Goal: Transaction & Acquisition: Purchase product/service

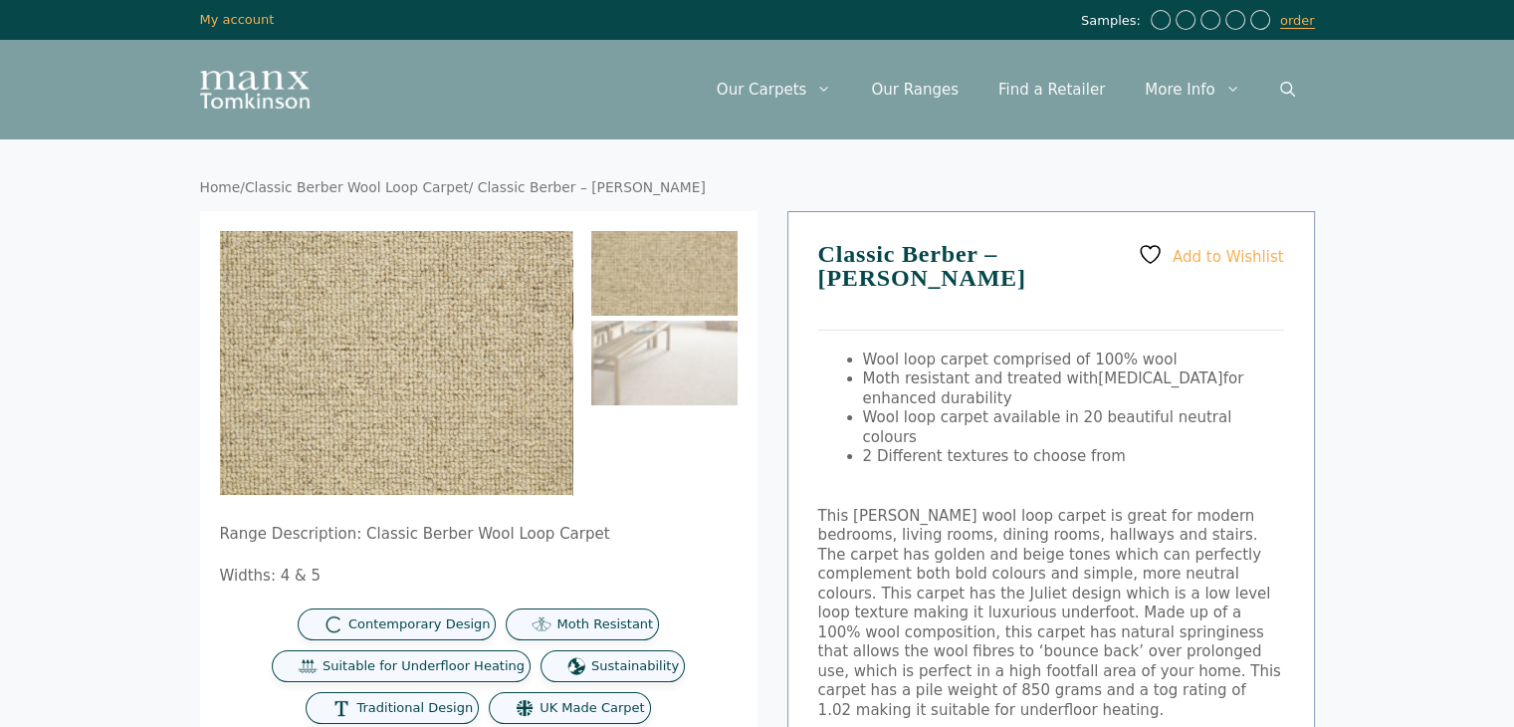
drag, startPoint x: 899, startPoint y: 292, endPoint x: 786, endPoint y: 240, distance: 123.8
click at [787, 240] on div "Add to Wishlist Classic Berber – Juliet Oatmeal Wool loop carpet comprised of 1…" at bounding box center [1051, 587] width 528 height 752
click at [922, 276] on h1 "Classic Berber – [PERSON_NAME]" at bounding box center [1051, 286] width 466 height 89
drag, startPoint x: 926, startPoint y: 288, endPoint x: 779, endPoint y: 234, distance: 155.9
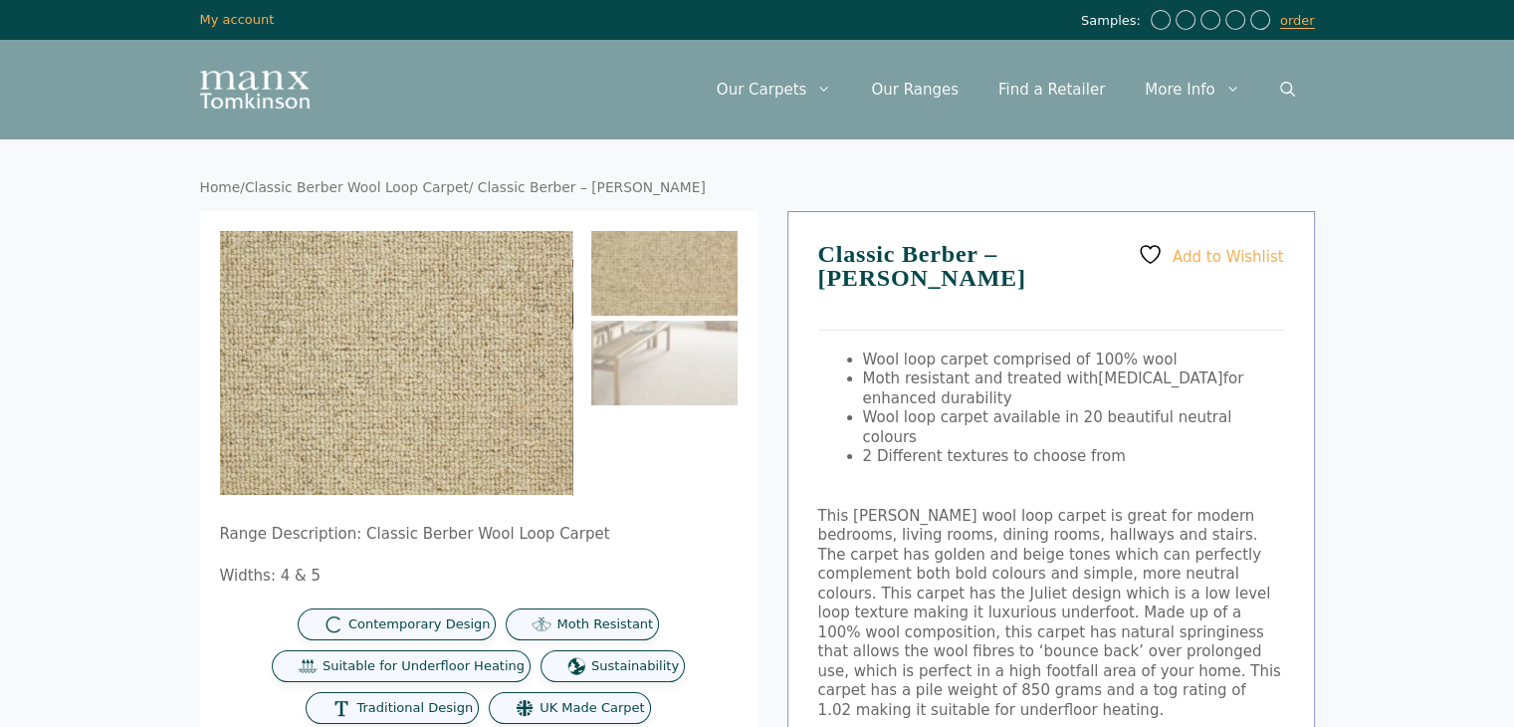
drag, startPoint x: 819, startPoint y: 246, endPoint x: 951, endPoint y: 299, distance: 141.6
click at [951, 299] on h1 "Classic Berber – [PERSON_NAME]" at bounding box center [1051, 286] width 466 height 89
click at [944, 285] on h1 "Classic Berber – [PERSON_NAME]" at bounding box center [1051, 286] width 466 height 89
drag, startPoint x: 943, startPoint y: 274, endPoint x: 826, endPoint y: 211, distance: 132.3
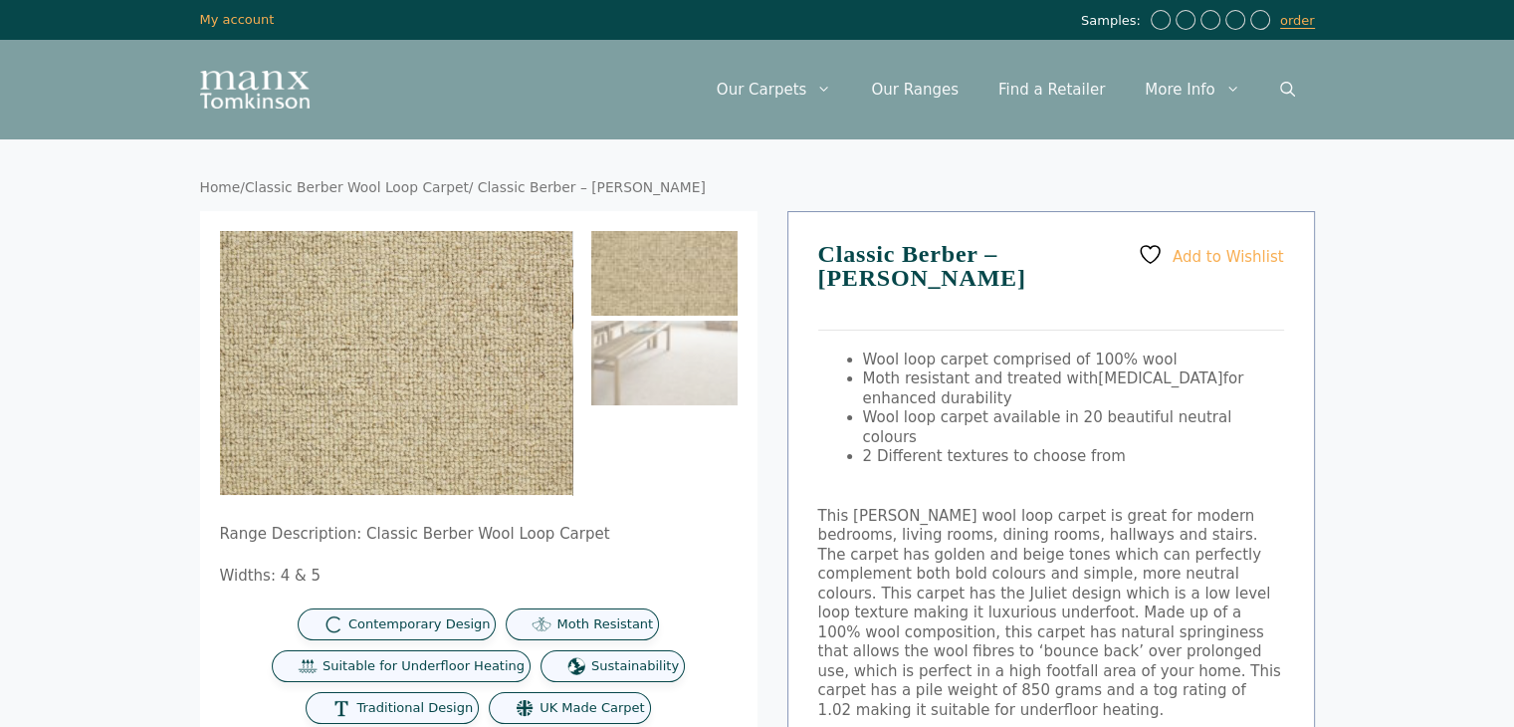
click at [826, 211] on div "Add to Wishlist Classic Berber – Juliet Oatmeal Wool loop carpet comprised of 1…" at bounding box center [1051, 587] width 528 height 752
click at [815, 253] on div "Add to Wishlist Classic Berber – Juliet Oatmeal Wool loop carpet comprised of 1…" at bounding box center [1051, 587] width 528 height 752
drag, startPoint x: 824, startPoint y: 244, endPoint x: 1005, endPoint y: 290, distance: 186.8
click at [1005, 290] on h1 "Classic Berber – [PERSON_NAME]" at bounding box center [1051, 286] width 466 height 89
click at [974, 292] on h1 "Classic Berber – [PERSON_NAME]" at bounding box center [1051, 286] width 466 height 89
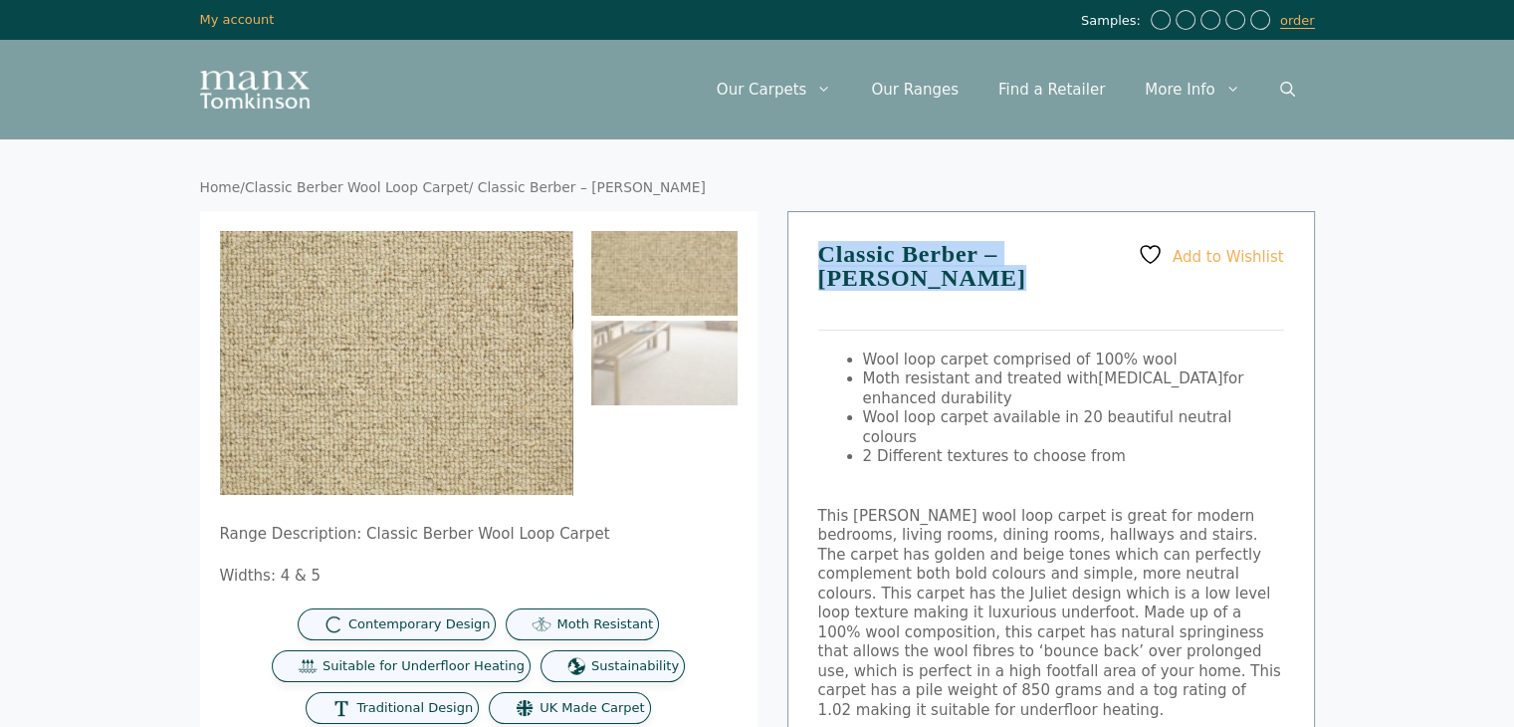
drag, startPoint x: 899, startPoint y: 299, endPoint x: 783, endPoint y: 236, distance: 131.4
